Goal: Task Accomplishment & Management: Manage account settings

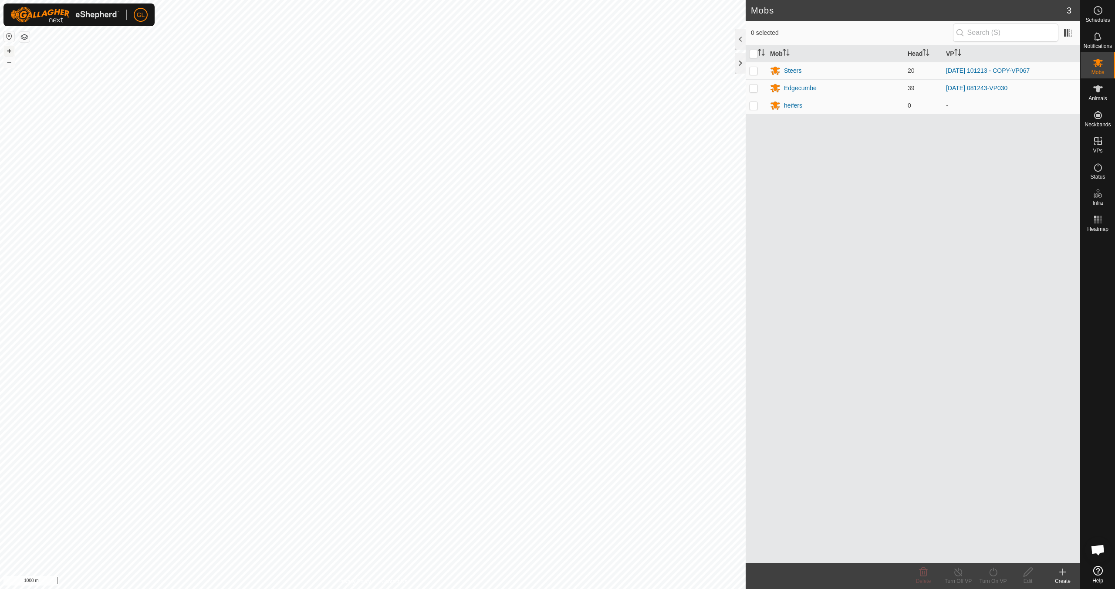
click at [12, 51] on button "+" at bounding box center [9, 51] width 10 height 10
click at [10, 51] on button "+" at bounding box center [9, 51] width 10 height 10
click at [11, 52] on button "+" at bounding box center [9, 51] width 10 height 10
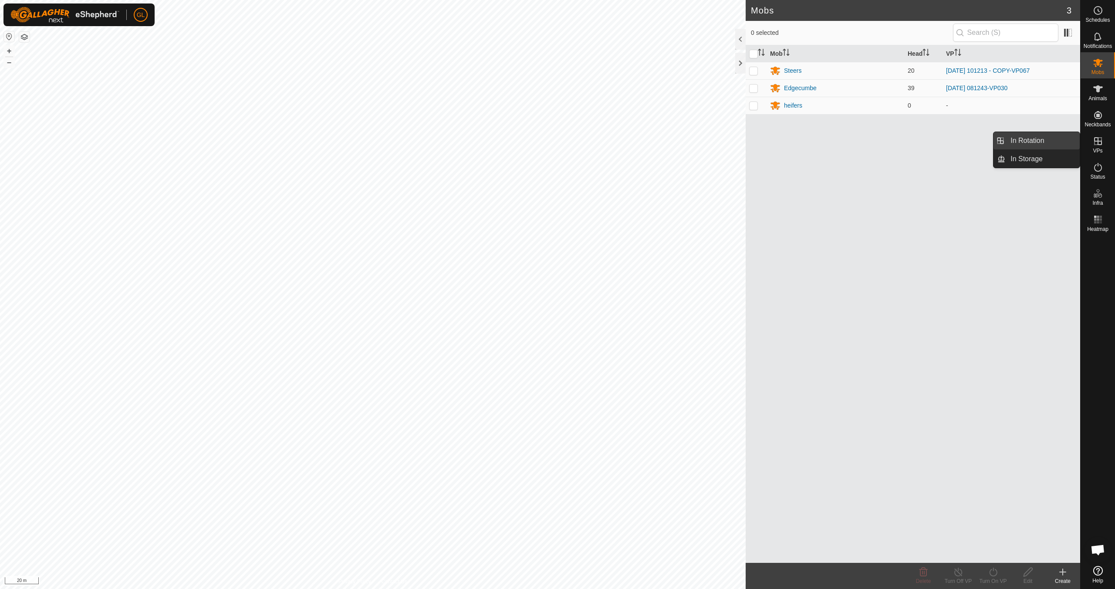
click at [1052, 141] on link "In Rotation" at bounding box center [1043, 140] width 74 height 17
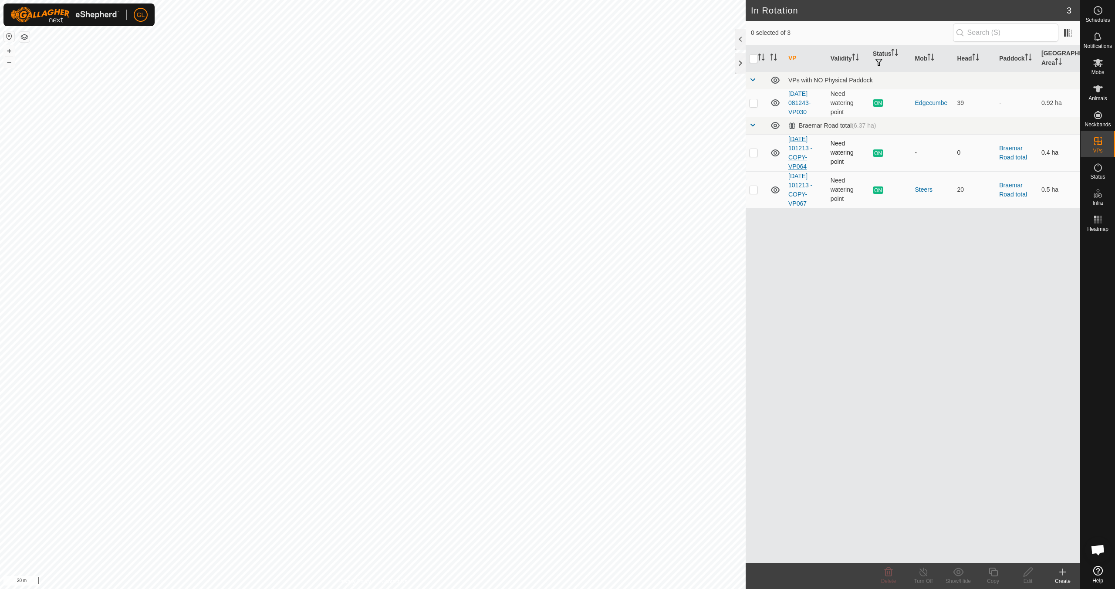
click at [795, 148] on link "[DATE] 101213 - COPY-VP064" at bounding box center [801, 152] width 24 height 34
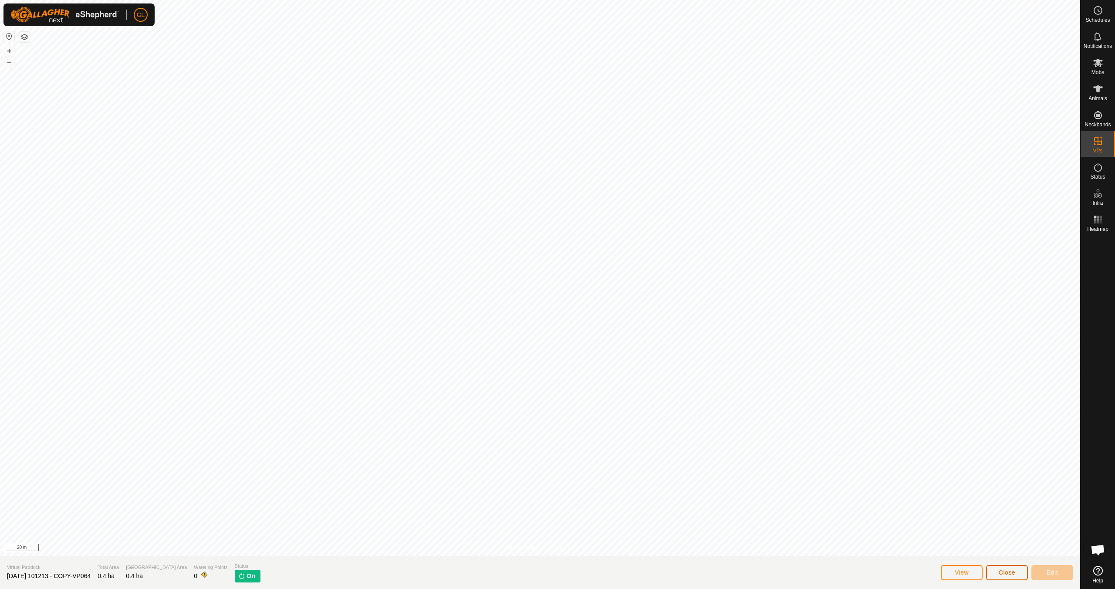
click at [1016, 572] on button "Close" at bounding box center [1007, 572] width 42 height 15
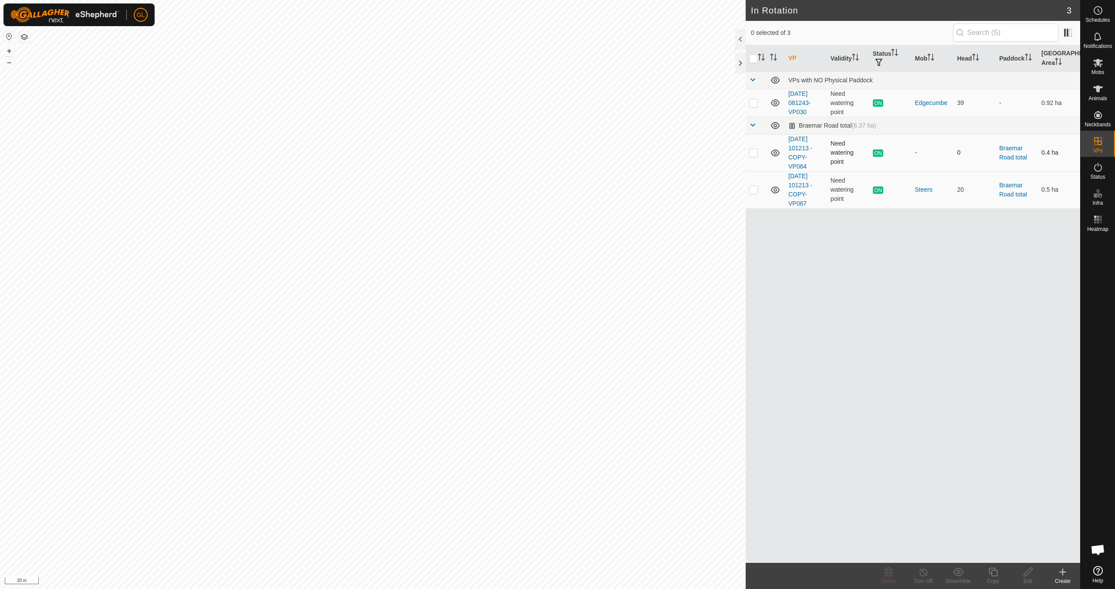
click at [752, 152] on p-checkbox at bounding box center [753, 152] width 9 height 7
click at [756, 153] on p-checkbox at bounding box center [753, 152] width 9 height 7
checkbox input "false"
click at [753, 189] on p-checkbox at bounding box center [753, 189] width 9 height 7
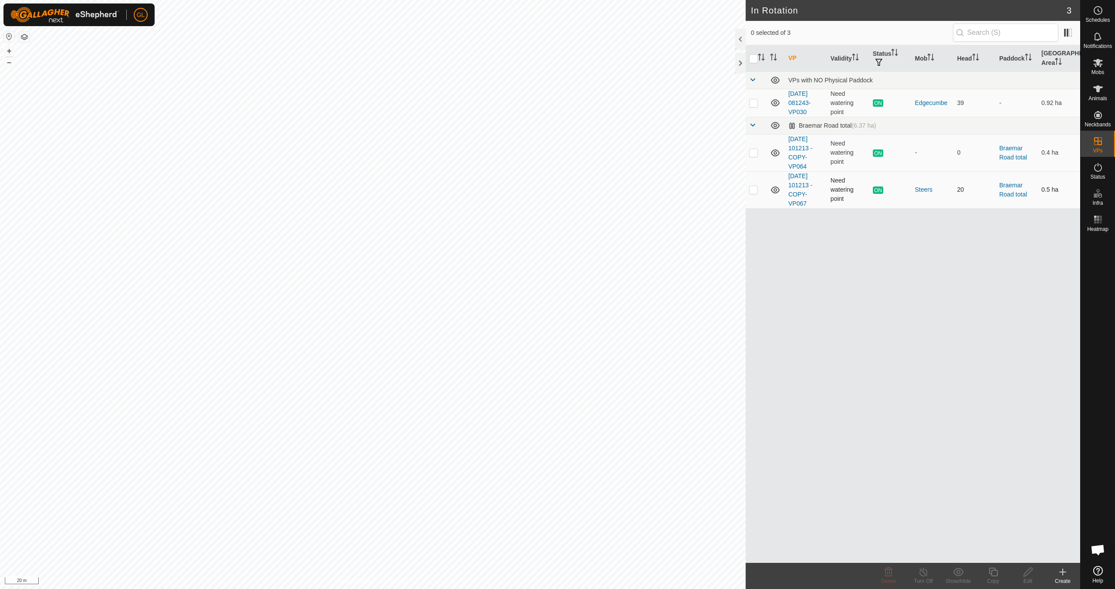
click at [755, 189] on p-checkbox at bounding box center [753, 189] width 9 height 7
checkbox input "true"
click at [992, 576] on icon at bounding box center [993, 572] width 11 height 10
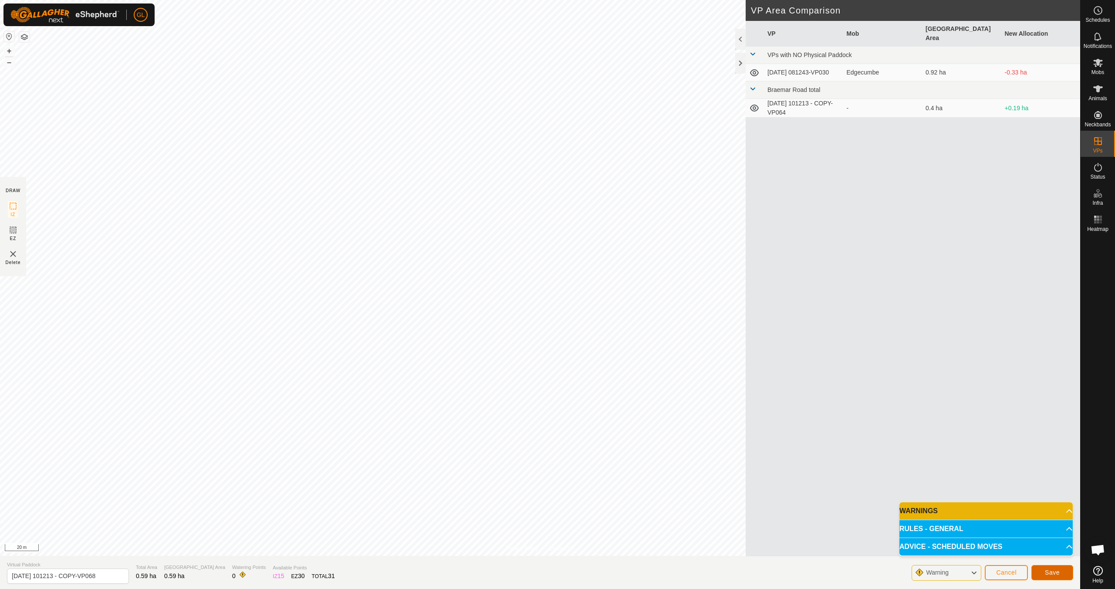
click at [1056, 574] on span "Save" at bounding box center [1052, 572] width 15 height 7
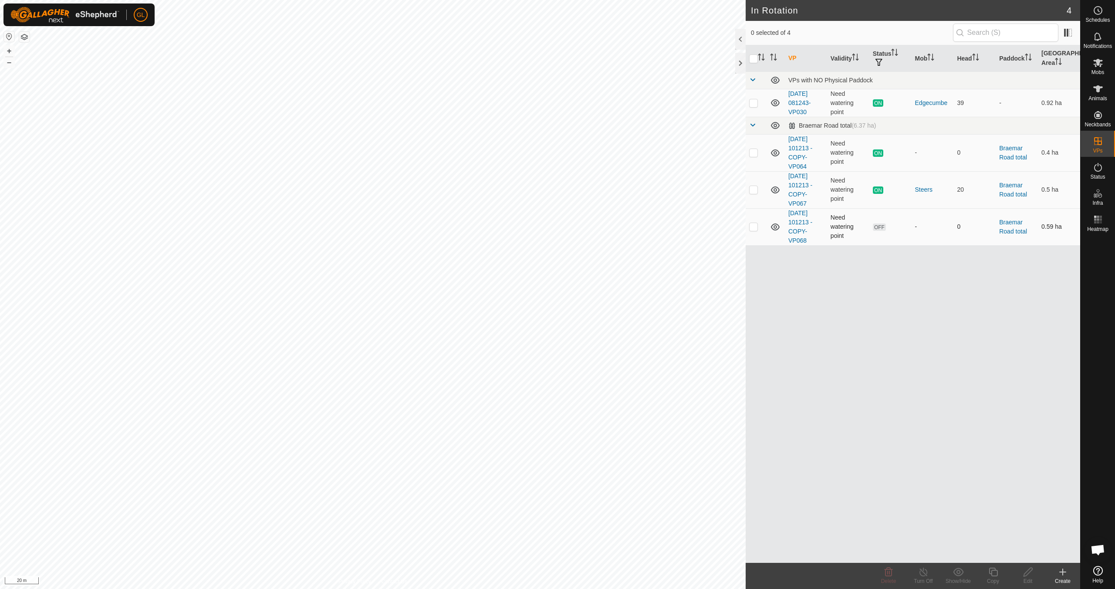
click at [756, 227] on p-checkbox at bounding box center [753, 226] width 9 height 7
checkbox input "true"
click at [1028, 575] on icon at bounding box center [1028, 572] width 11 height 10
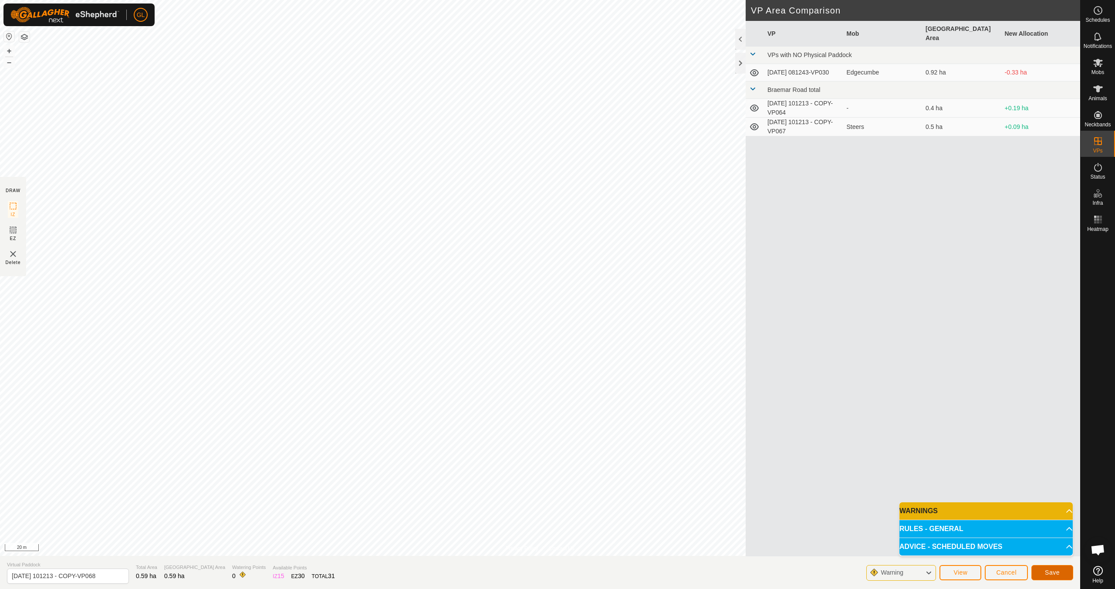
click at [1054, 571] on span "Save" at bounding box center [1052, 572] width 15 height 7
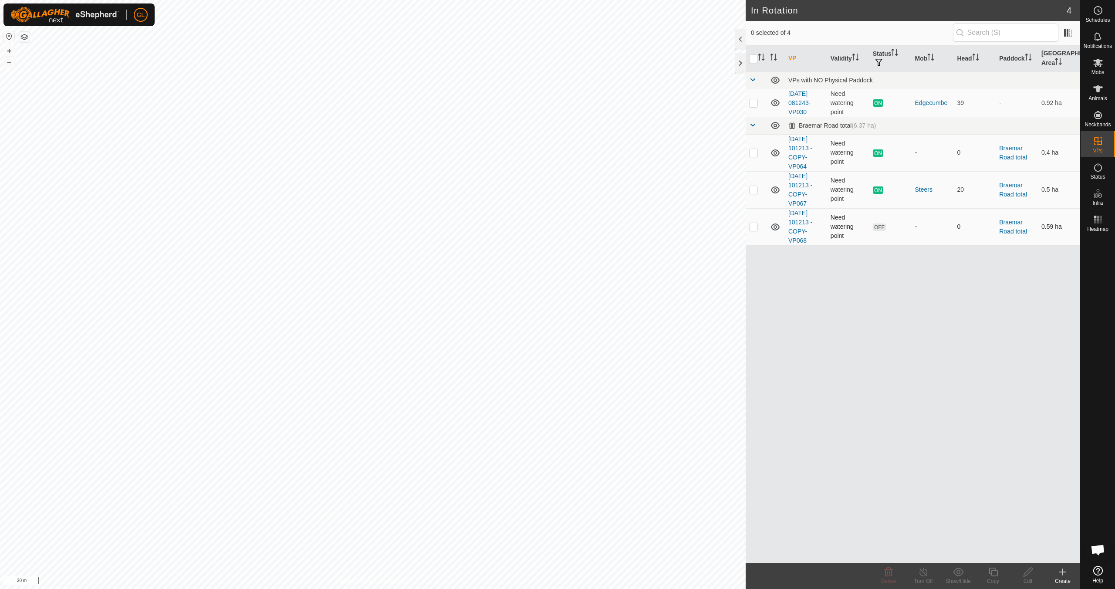
click at [755, 224] on p-checkbox at bounding box center [753, 226] width 9 height 7
checkbox input "true"
click at [1029, 571] on icon at bounding box center [1028, 572] width 11 height 10
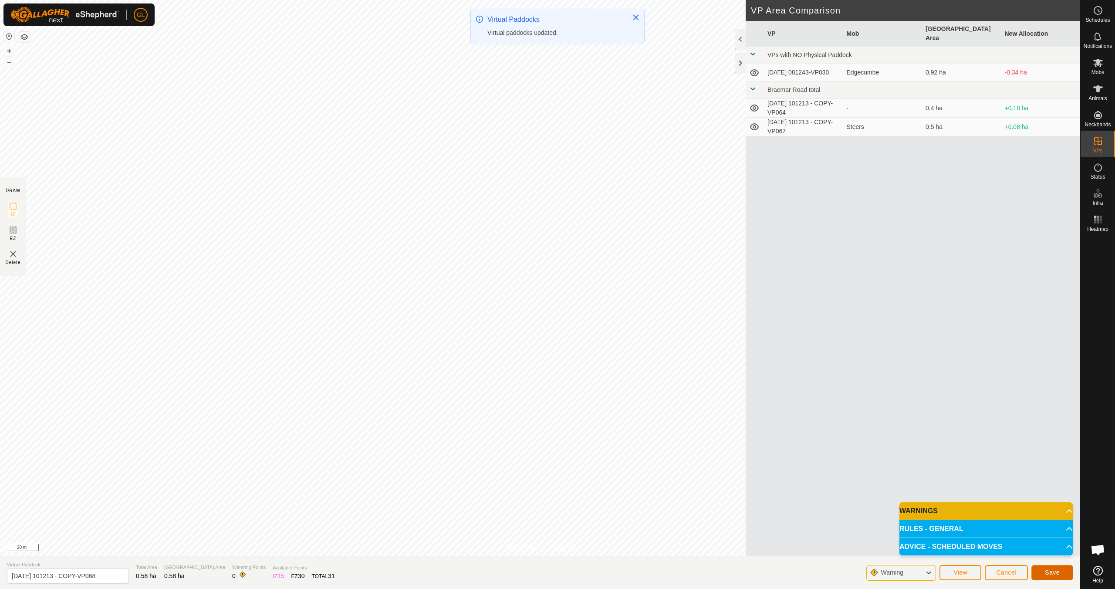
click at [1053, 574] on span "Save" at bounding box center [1052, 572] width 15 height 7
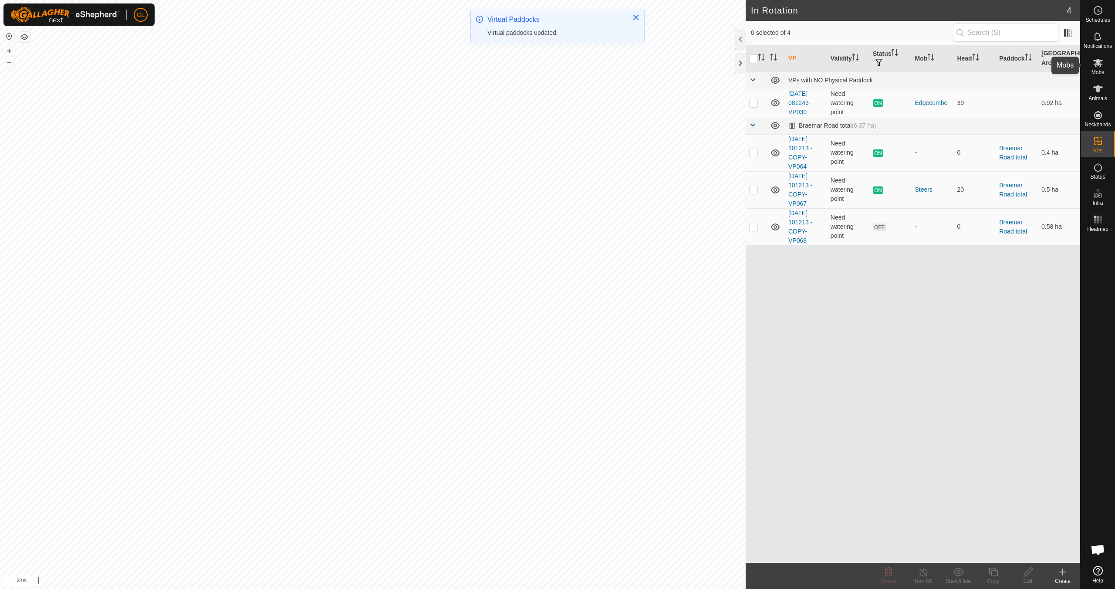
click at [1098, 67] on icon at bounding box center [1098, 63] width 10 height 10
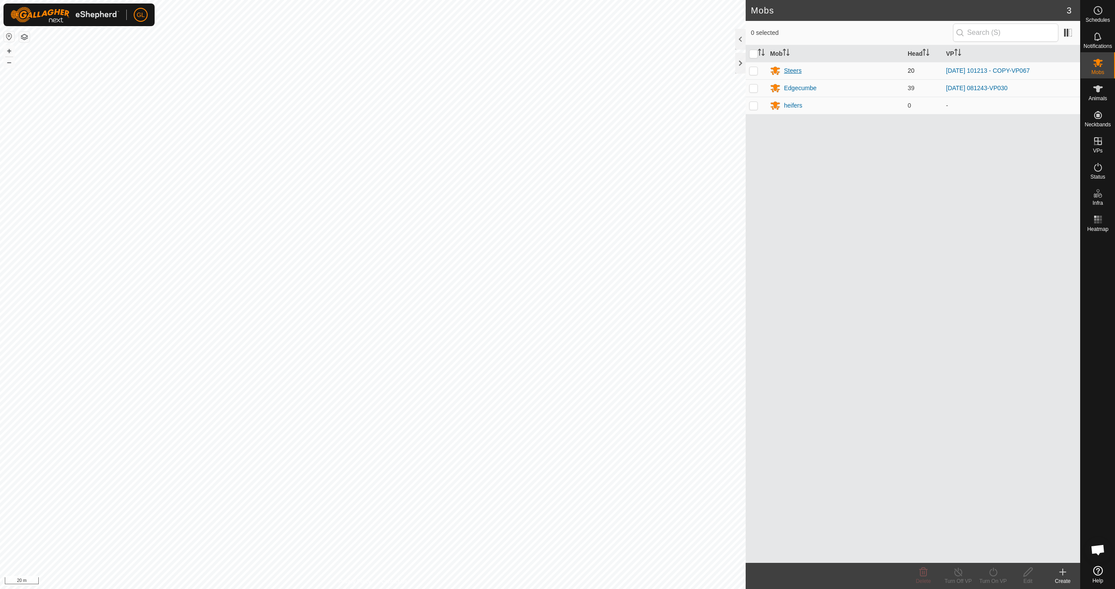
click at [794, 69] on div "Steers" at bounding box center [792, 70] width 17 height 9
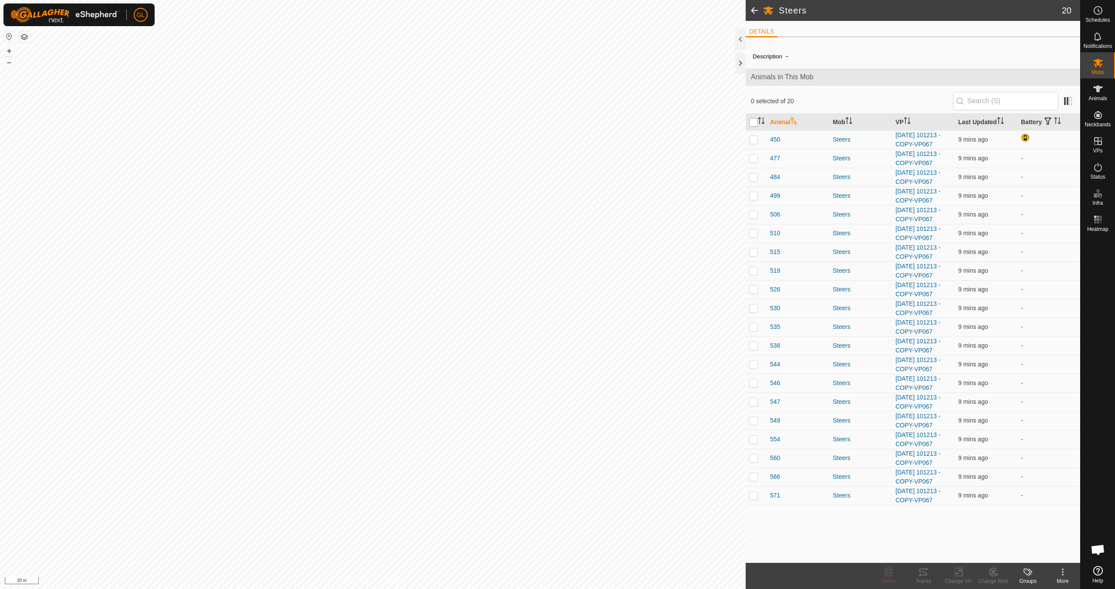
click at [754, 125] on input "checkbox" at bounding box center [753, 122] width 9 height 9
checkbox input "true"
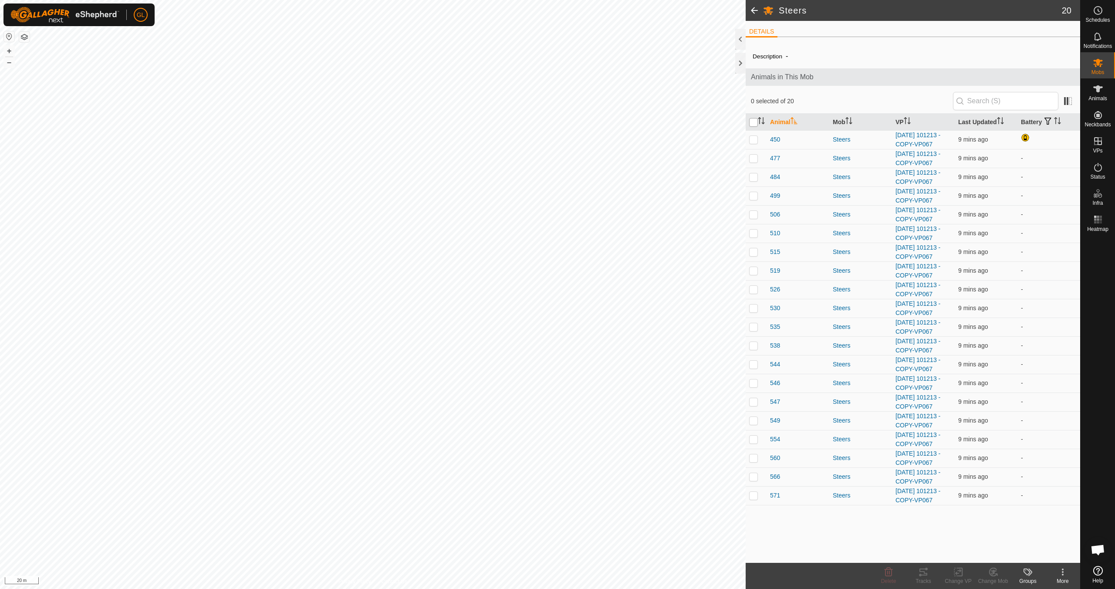
checkbox input "true"
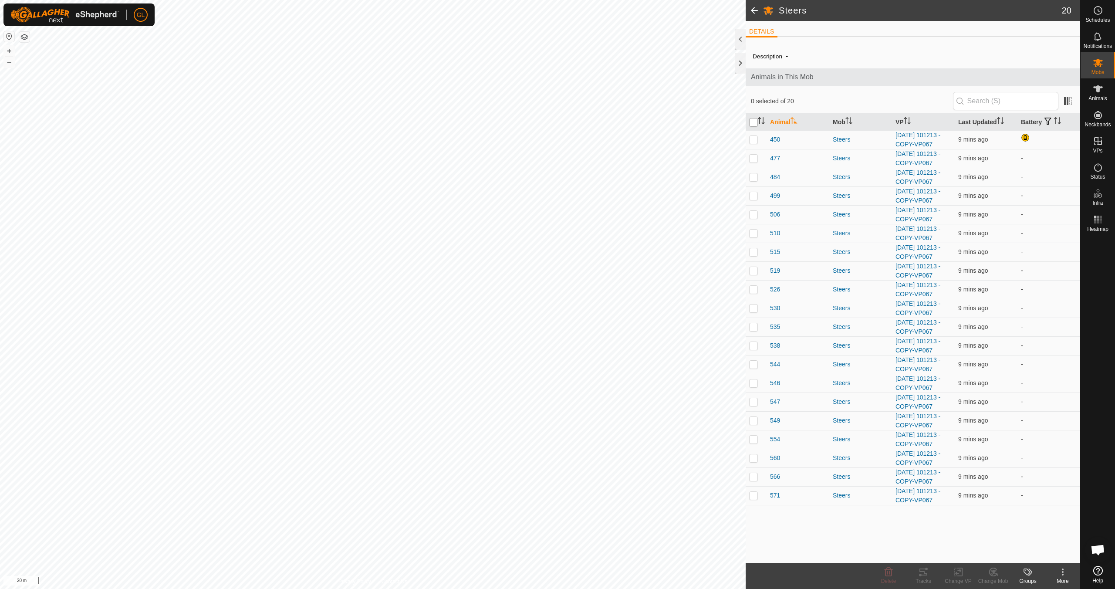
checkbox input "true"
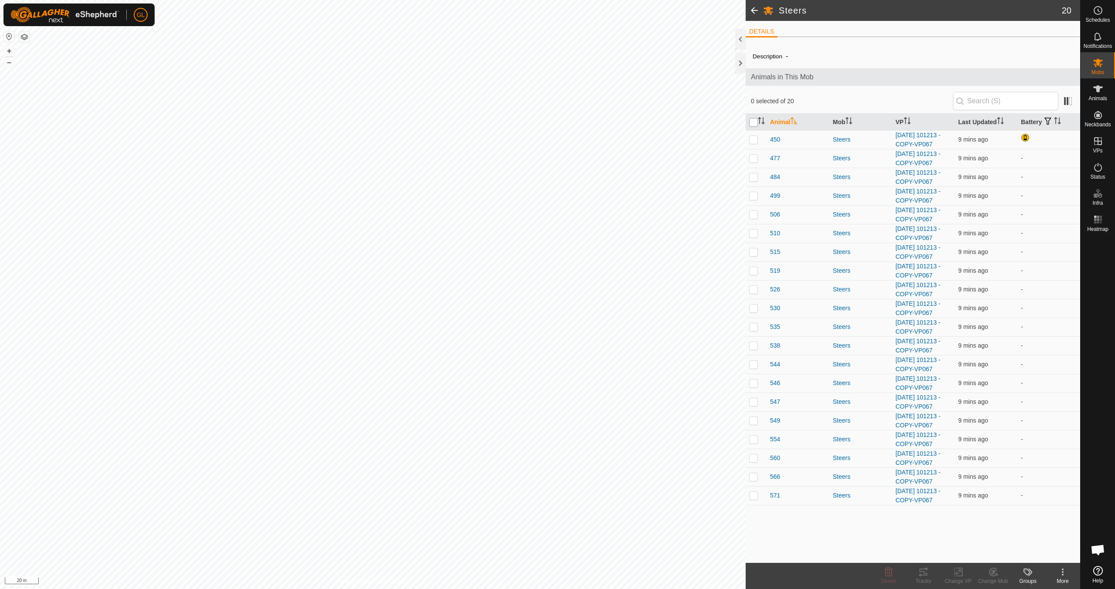
checkbox input "true"
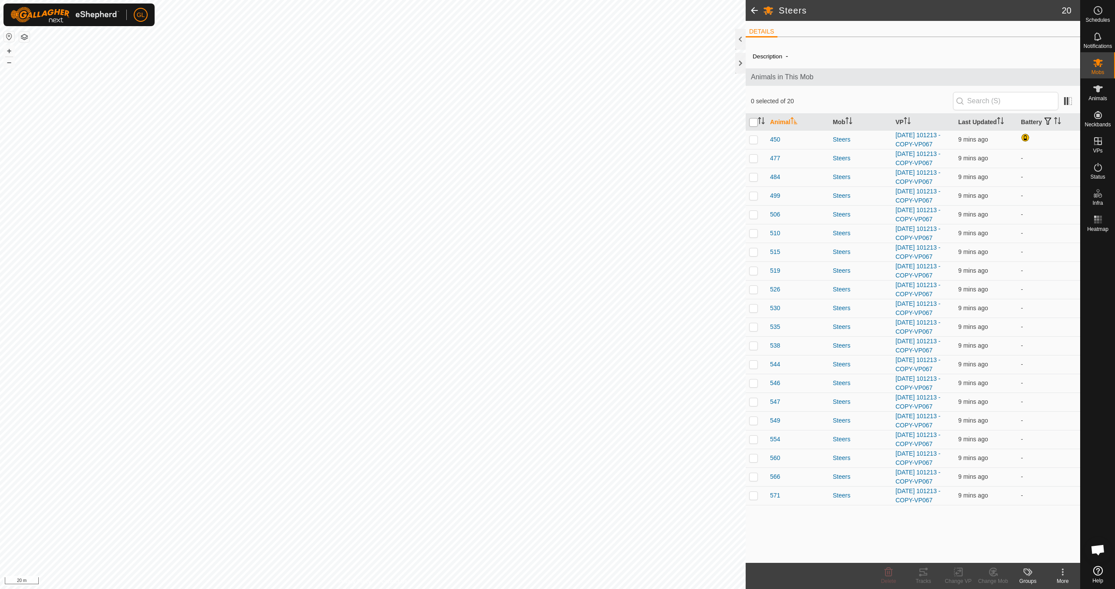
checkbox input "true"
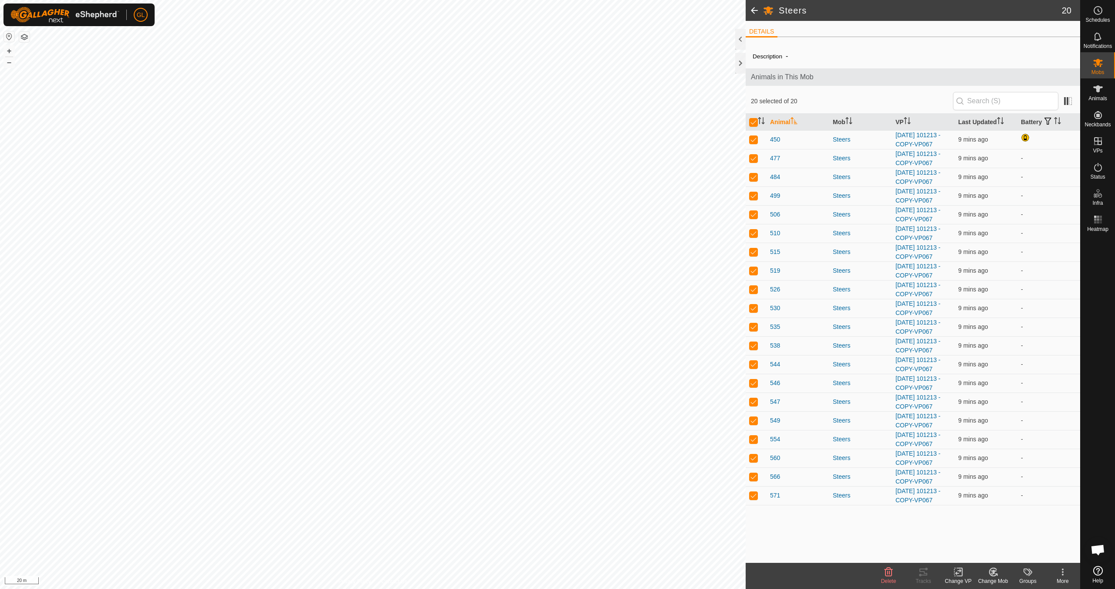
click at [959, 575] on icon at bounding box center [958, 572] width 11 height 10
click at [967, 535] on link "Choose VP..." at bounding box center [984, 534] width 86 height 17
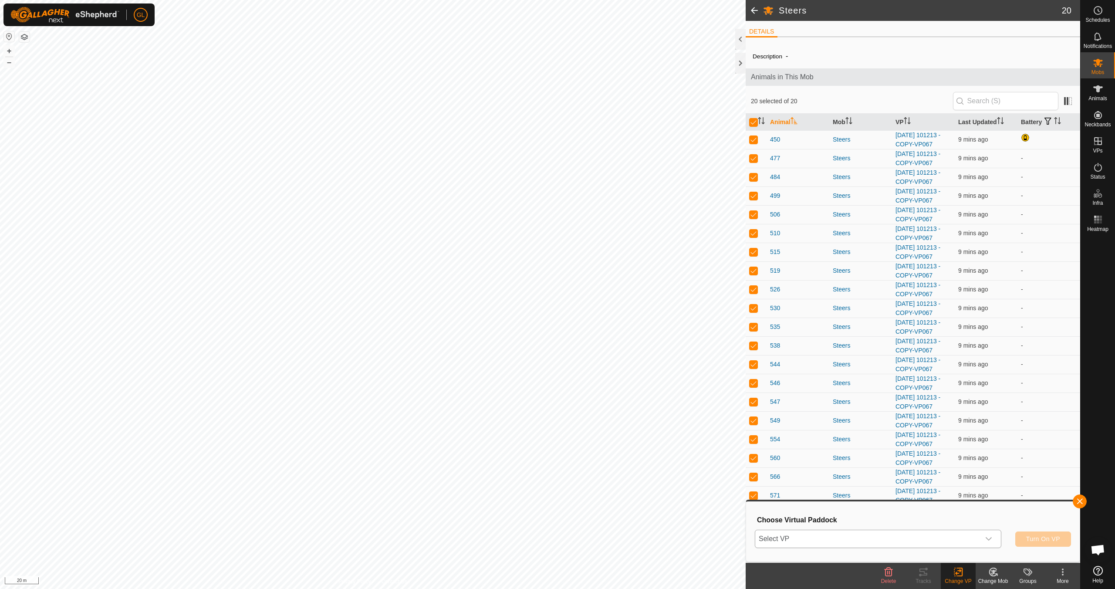
click at [991, 538] on icon "dropdown trigger" at bounding box center [988, 538] width 7 height 7
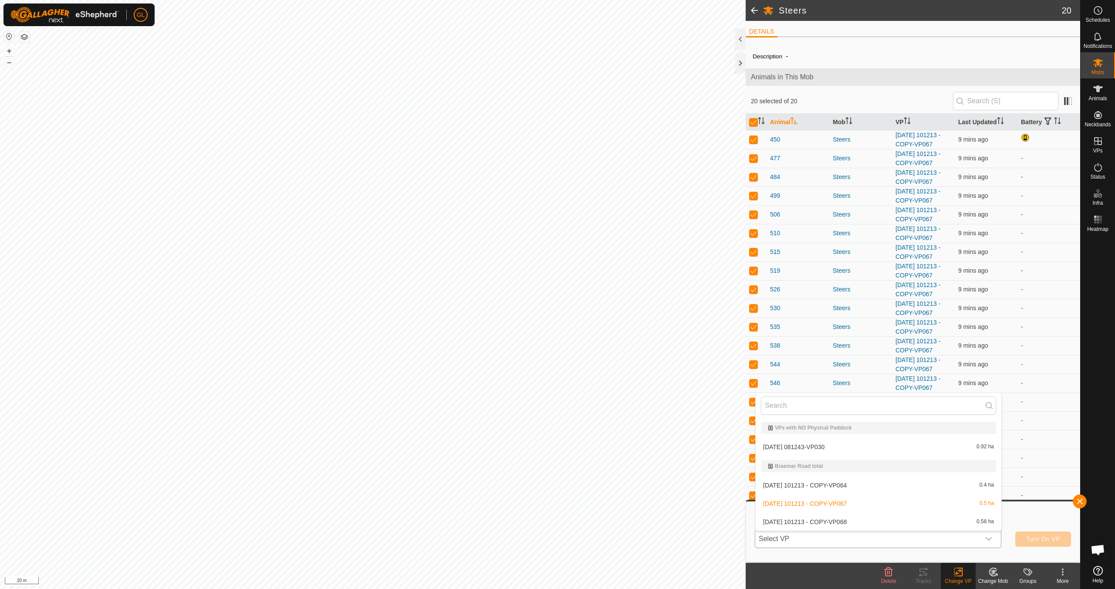
click at [927, 522] on li "[DATE] 101213 - COPY-VP068 0.58 ha" at bounding box center [879, 521] width 246 height 17
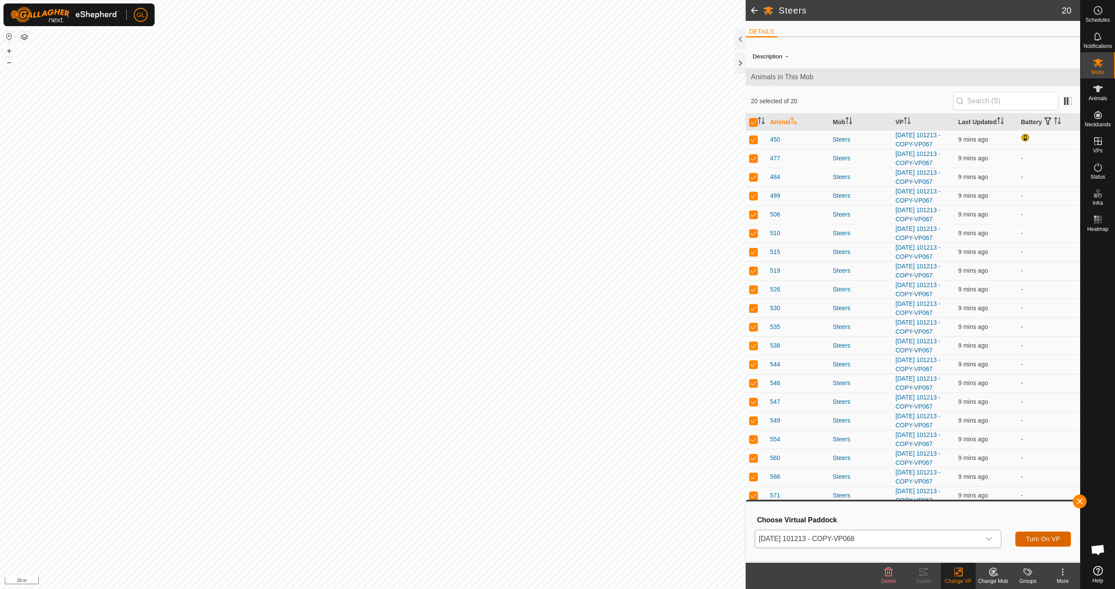
click at [1037, 538] on span "Turn On VP" at bounding box center [1043, 538] width 34 height 7
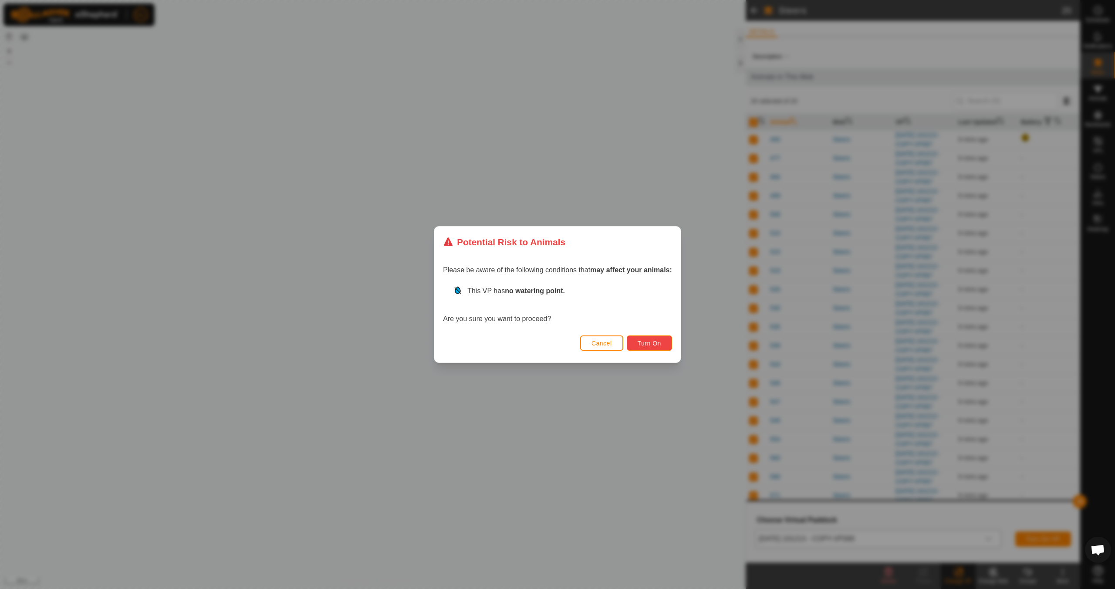
click at [649, 342] on span "Turn On" at bounding box center [650, 343] width 24 height 7
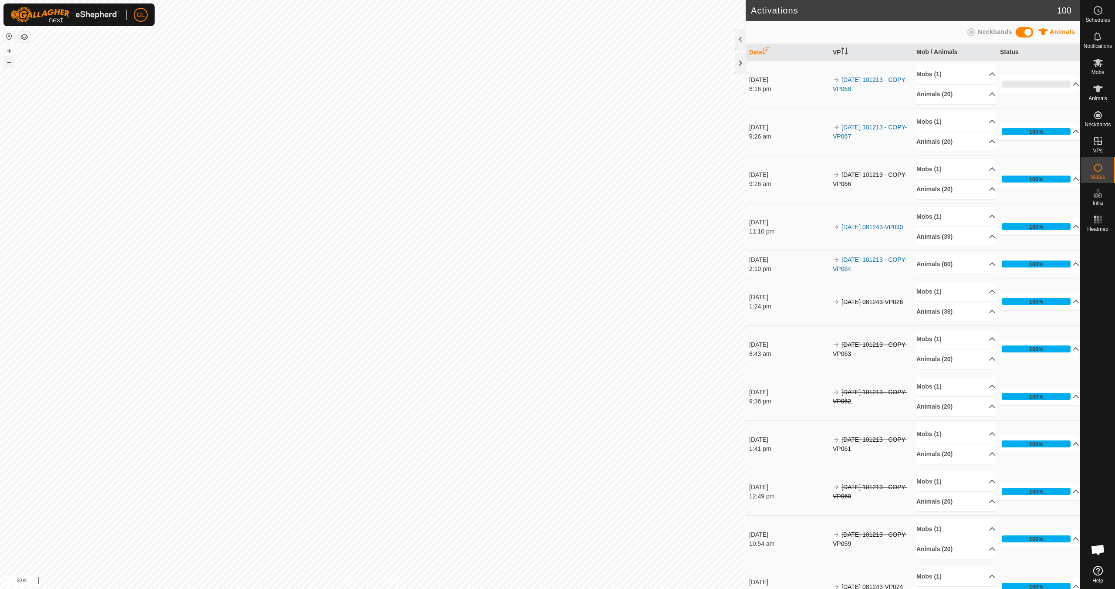
click at [10, 63] on button "–" at bounding box center [9, 62] width 10 height 10
click at [10, 64] on button "–" at bounding box center [9, 62] width 10 height 10
click at [848, 262] on link "[DATE] 101213 - COPY-VP064" at bounding box center [870, 264] width 74 height 16
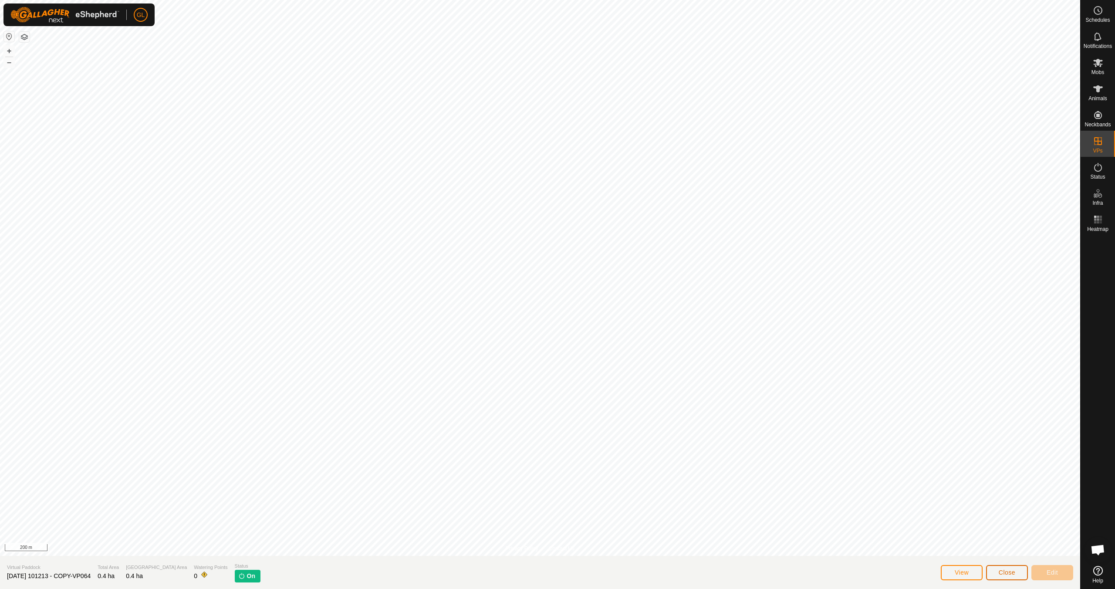
click at [1002, 572] on span "Close" at bounding box center [1007, 572] width 17 height 7
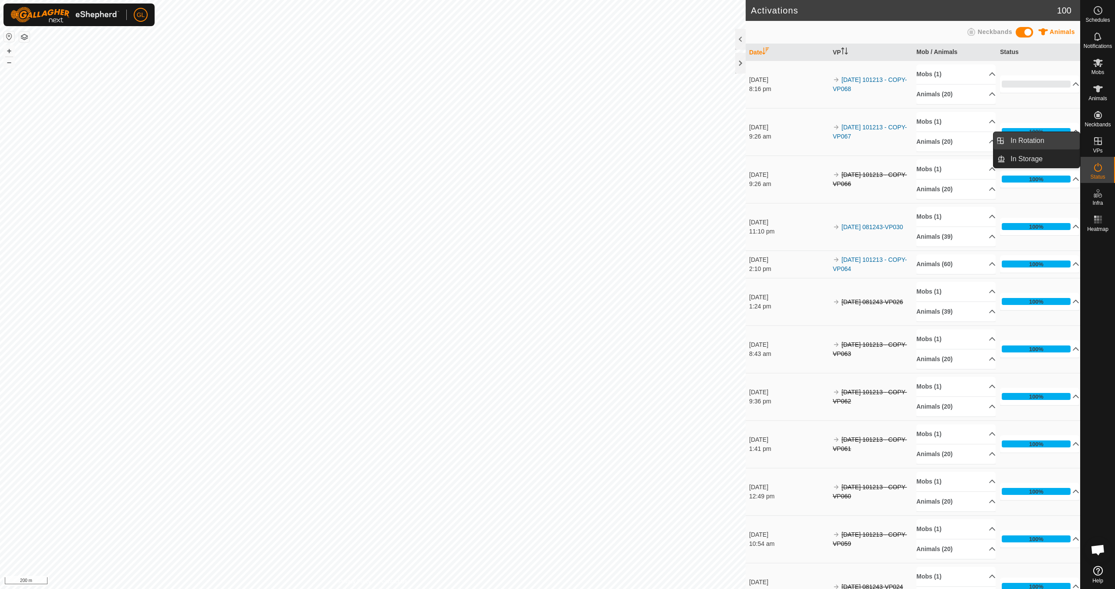
click at [1022, 141] on link "In Rotation" at bounding box center [1043, 140] width 74 height 17
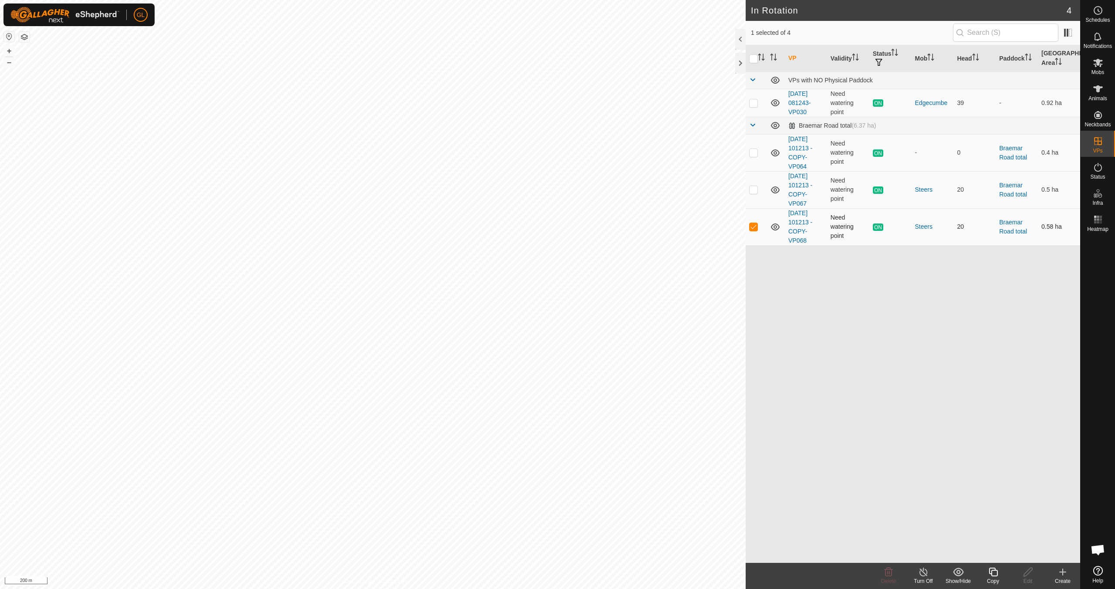
click at [757, 226] on p-checkbox at bounding box center [753, 226] width 9 height 7
checkbox input "false"
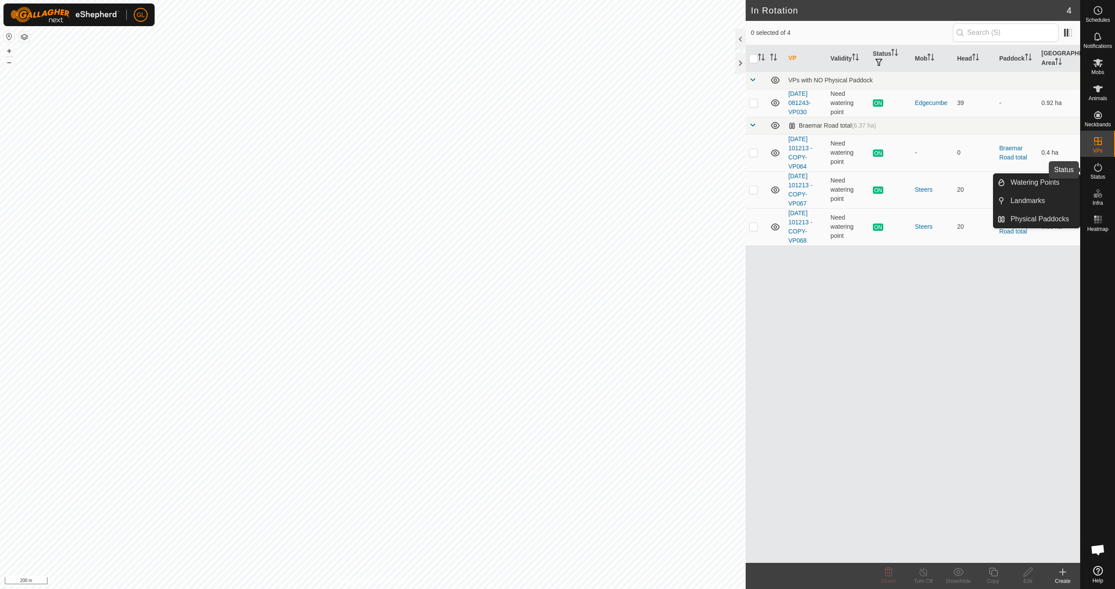
click at [1100, 173] on es-activation-svg-icon at bounding box center [1098, 167] width 16 height 14
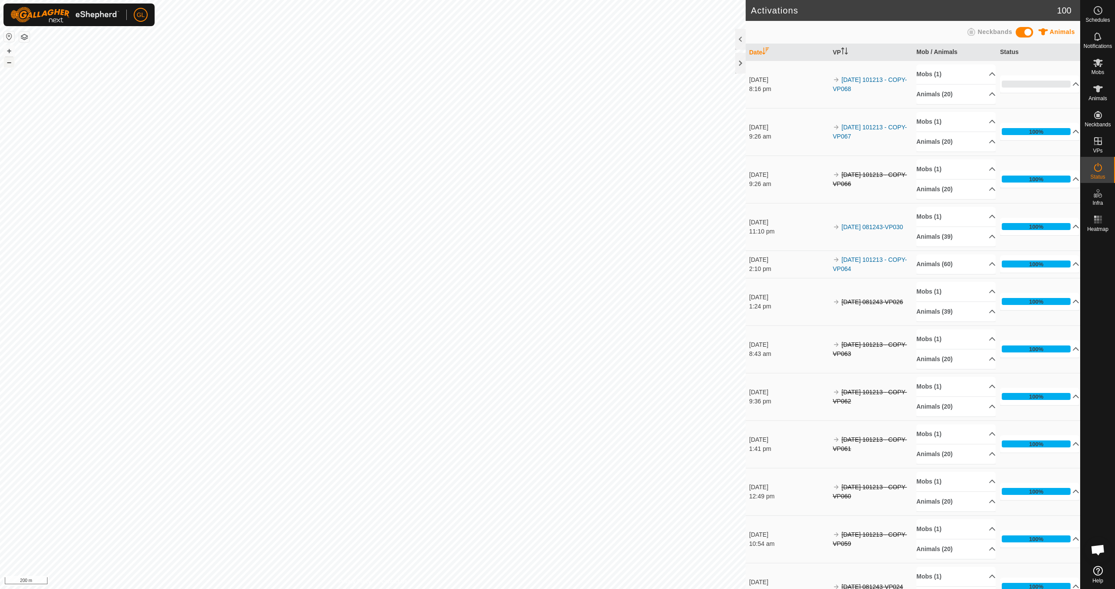
click at [10, 64] on button "–" at bounding box center [9, 62] width 10 height 10
click at [982, 262] on p-accordion-header "Animals (60)" at bounding box center [956, 264] width 79 height 20
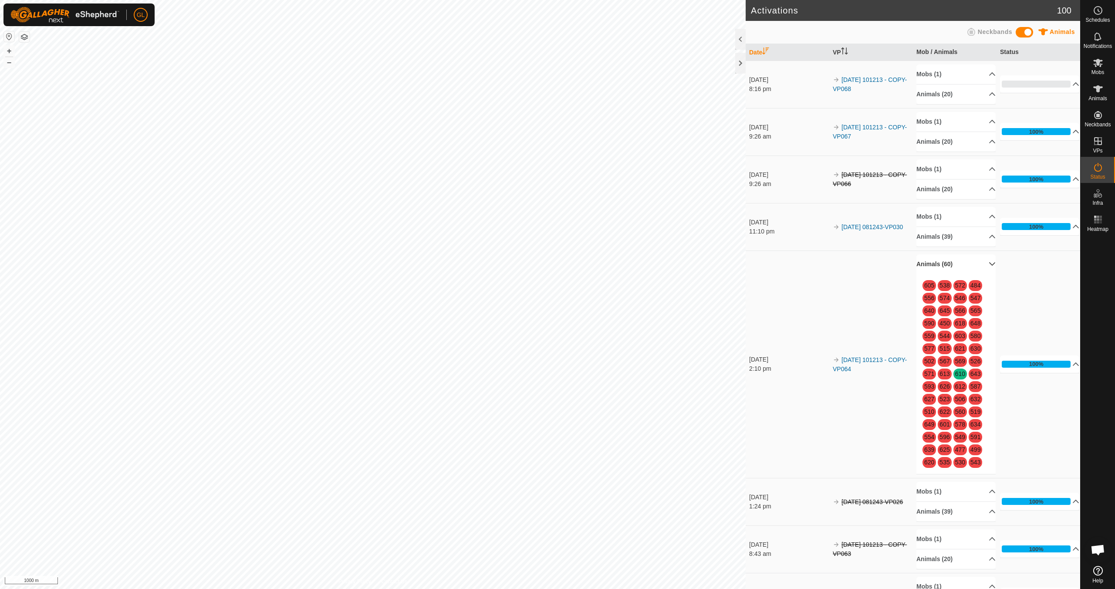
click at [983, 263] on p-accordion-header "Animals (60)" at bounding box center [956, 264] width 79 height 20
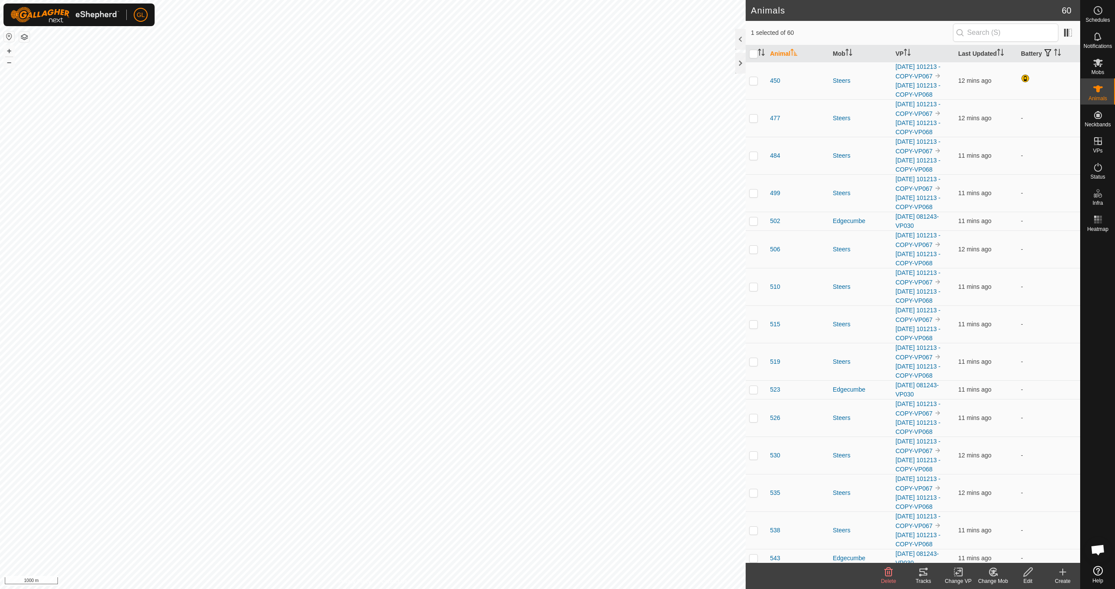
click at [960, 575] on icon at bounding box center [958, 572] width 11 height 10
click at [973, 551] on link "Turn Off VP" at bounding box center [984, 552] width 86 height 17
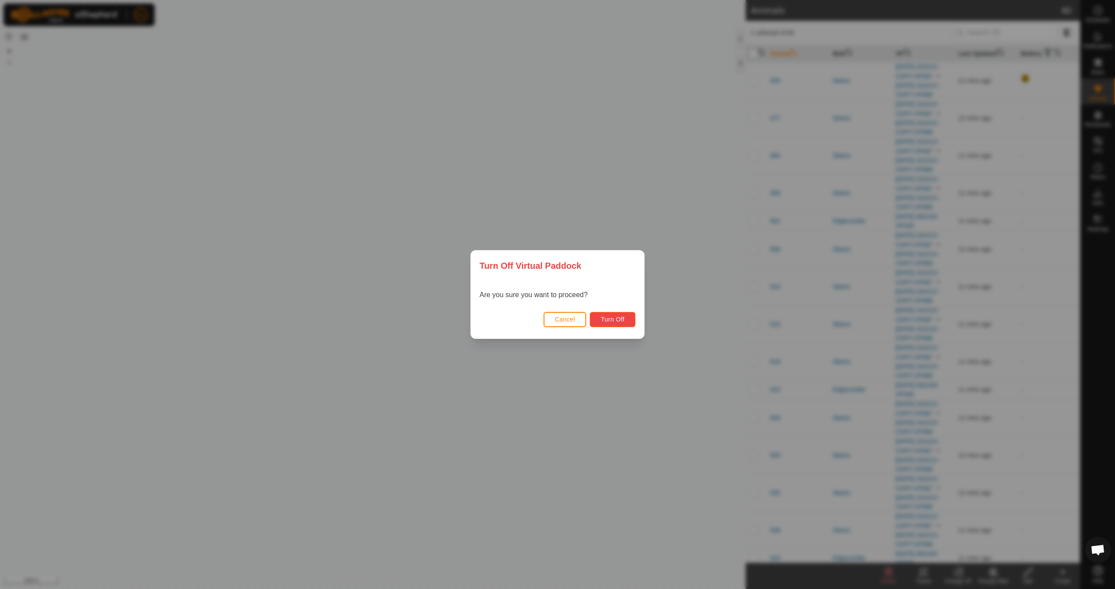
click at [614, 318] on span "Turn Off" at bounding box center [613, 319] width 24 height 7
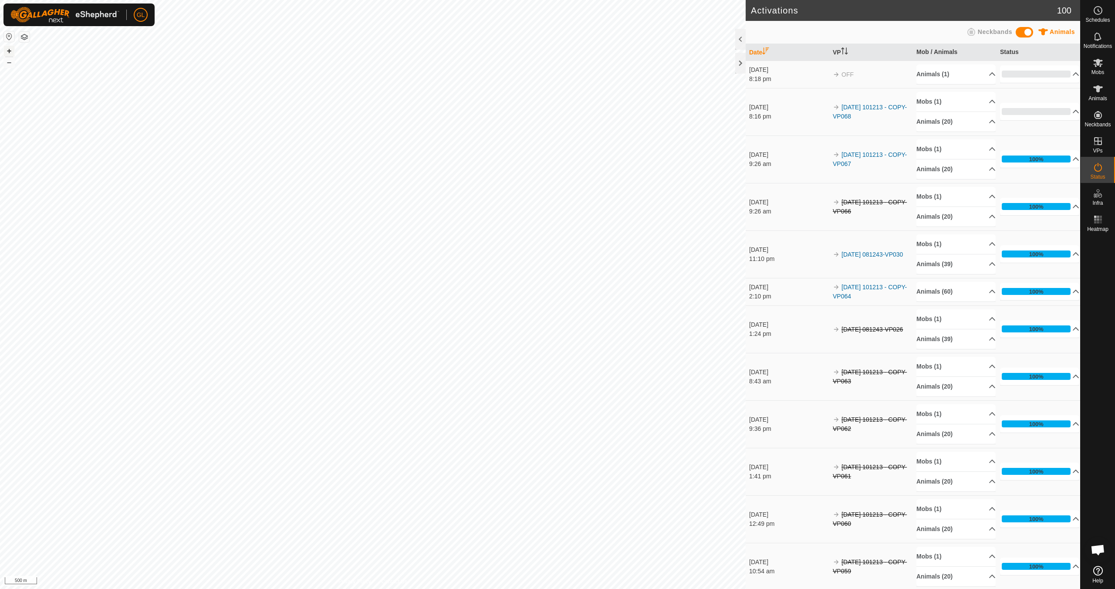
click at [9, 50] on button "+" at bounding box center [9, 51] width 10 height 10
click at [502, 0] on html "GL Schedules Notifications Mobs Animals Neckbands VPs Status Infra Heatmap Help…" at bounding box center [557, 294] width 1115 height 589
click at [12, 50] on button "+" at bounding box center [9, 51] width 10 height 10
click at [9, 62] on button "–" at bounding box center [9, 62] width 10 height 10
click at [10, 50] on button "+" at bounding box center [9, 51] width 10 height 10
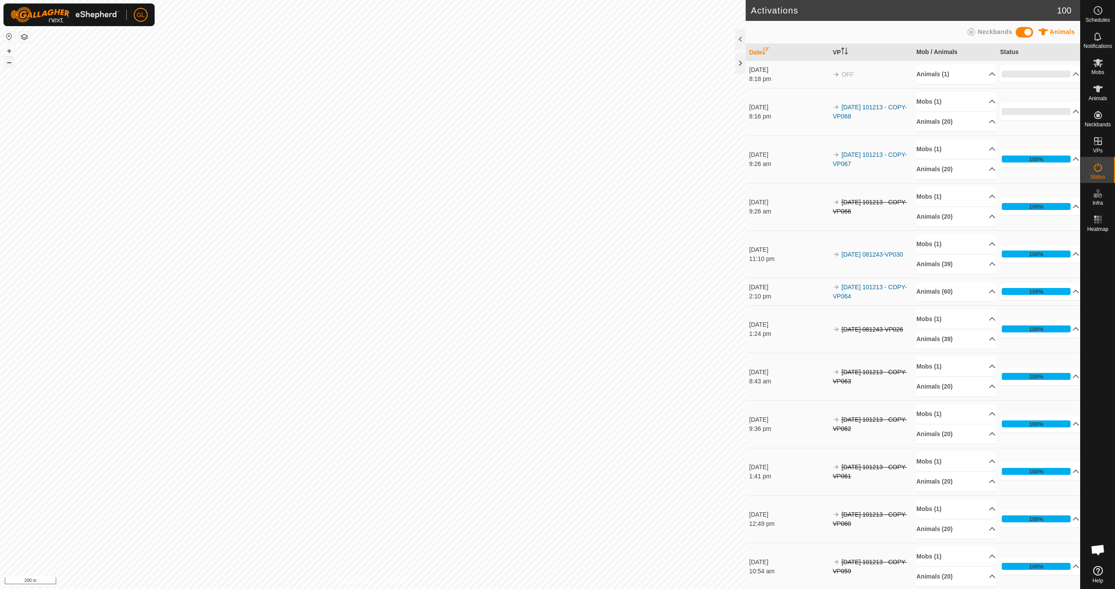
click at [9, 62] on button "–" at bounding box center [9, 62] width 10 height 10
click at [8, 50] on button "+" at bounding box center [9, 51] width 10 height 10
click at [4, 48] on button "+" at bounding box center [9, 51] width 10 height 10
click at [8, 62] on button "–" at bounding box center [9, 62] width 10 height 10
click at [10, 51] on button "+" at bounding box center [9, 51] width 10 height 10
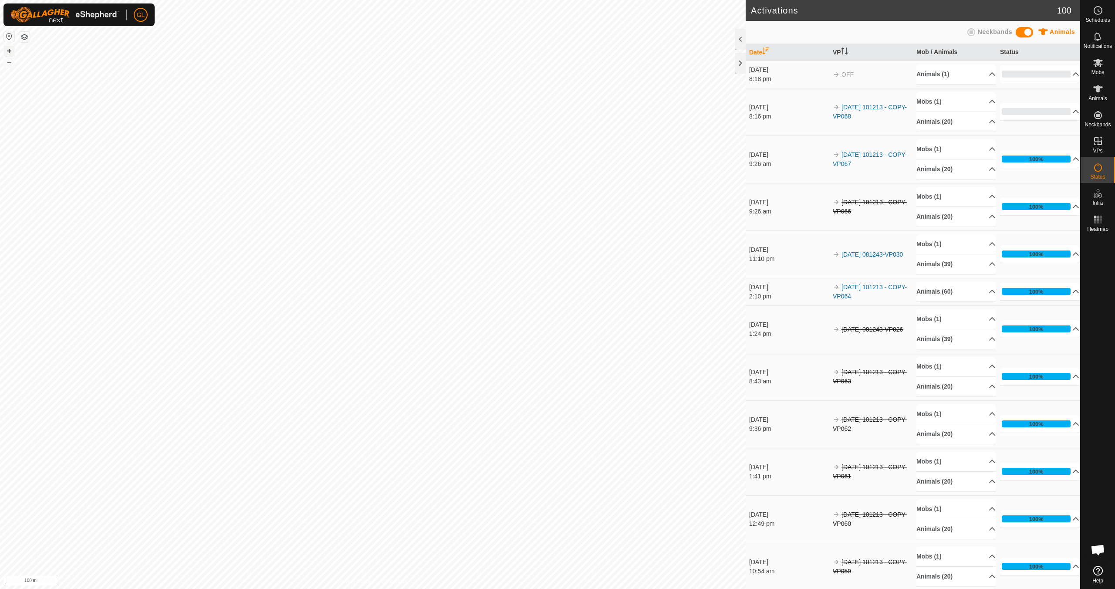
click at [11, 51] on button "+" at bounding box center [9, 51] width 10 height 10
click at [11, 52] on button "+" at bounding box center [9, 51] width 10 height 10
click at [10, 64] on button "–" at bounding box center [9, 62] width 10 height 10
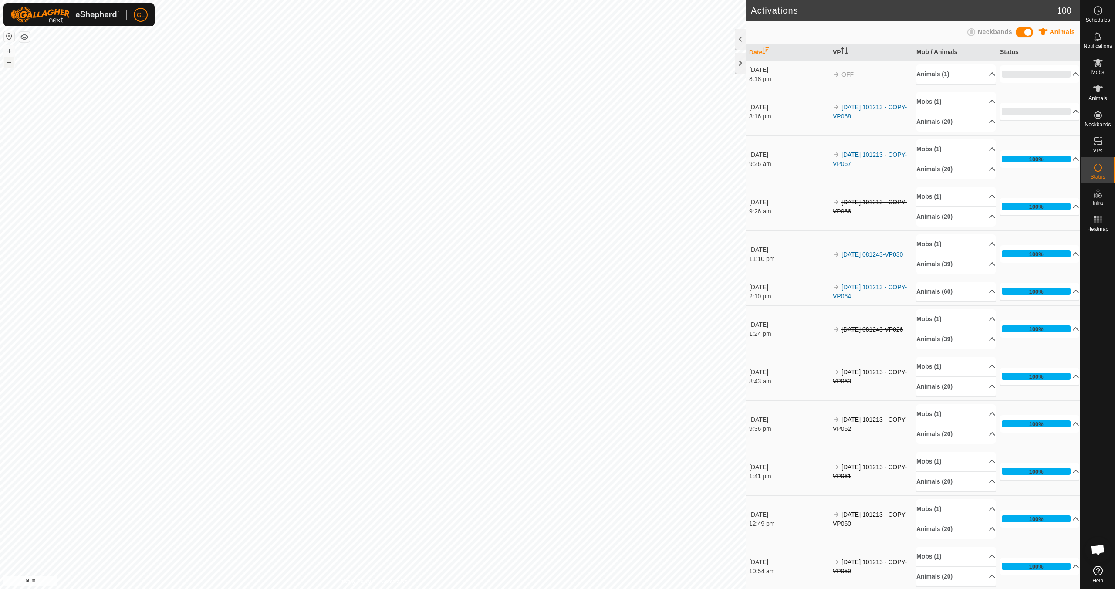
click at [10, 64] on button "–" at bounding box center [9, 62] width 10 height 10
click at [10, 51] on button "+" at bounding box center [9, 51] width 10 height 10
click at [8, 49] on button "+" at bounding box center [9, 51] width 10 height 10
click at [10, 50] on button "+" at bounding box center [9, 51] width 10 height 10
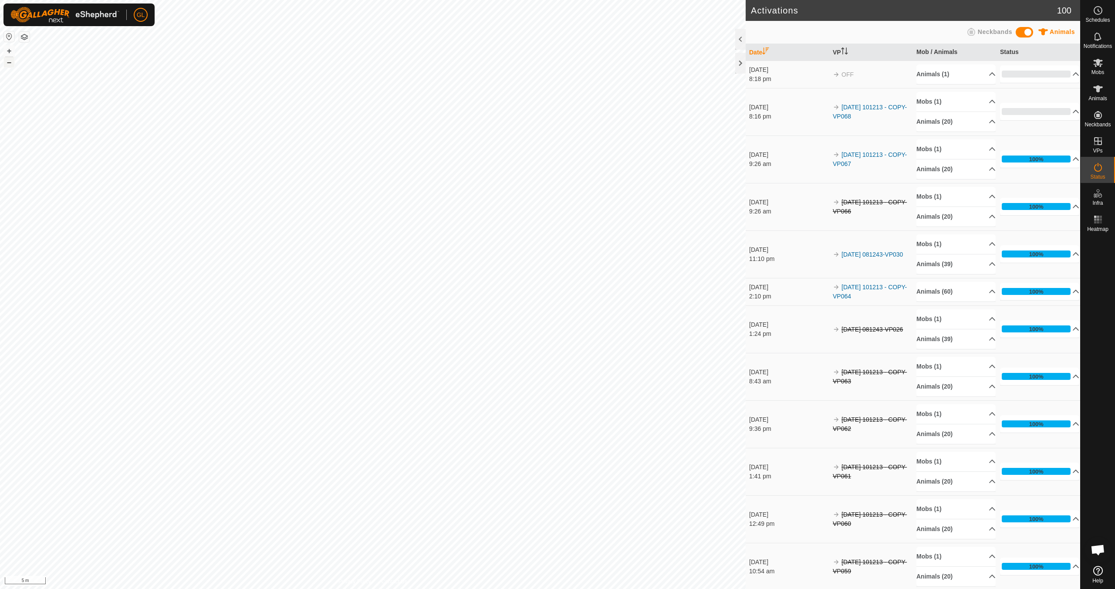
click at [8, 64] on button "–" at bounding box center [9, 62] width 10 height 10
click at [7, 64] on button "–" at bounding box center [9, 62] width 10 height 10
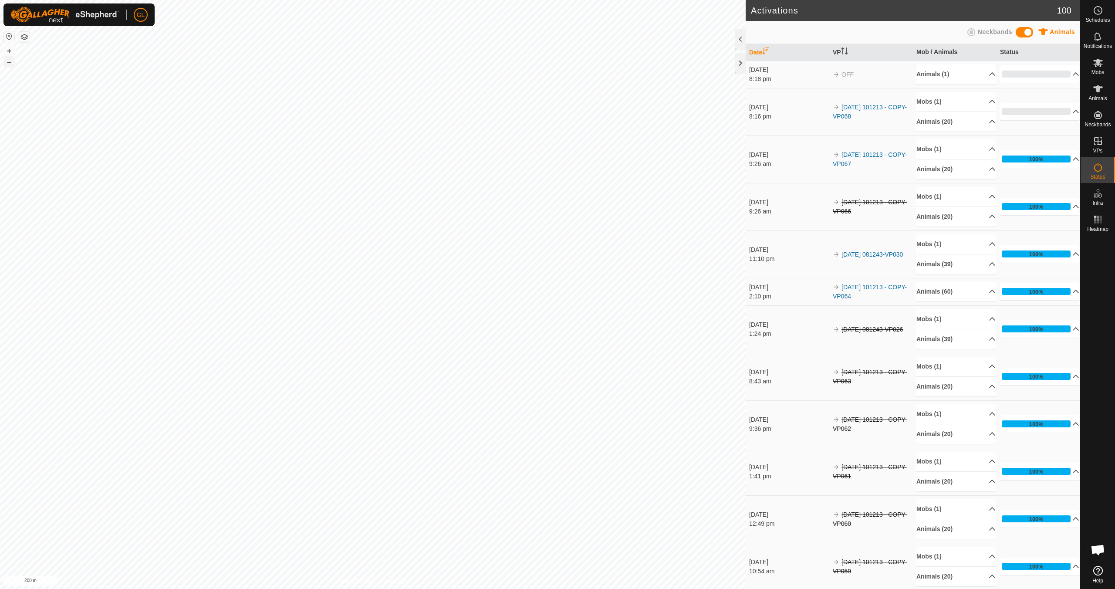
click at [7, 62] on button "–" at bounding box center [9, 62] width 10 height 10
